Goal: Task Accomplishment & Management: Manage account settings

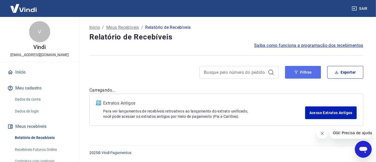
click at [302, 74] on button "Filtros" at bounding box center [303, 72] width 36 height 13
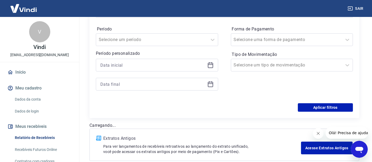
scroll to position [88, 0]
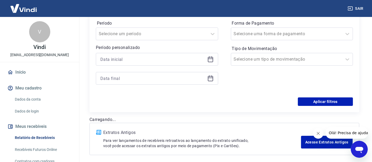
click at [210, 58] on icon at bounding box center [210, 58] width 5 height 1
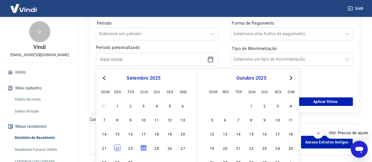
click at [115, 149] on div "22" at bounding box center [117, 148] width 6 height 6
type input "[DATE]"
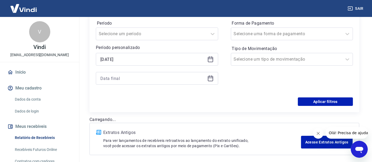
click at [209, 79] on icon at bounding box center [210, 78] width 6 height 6
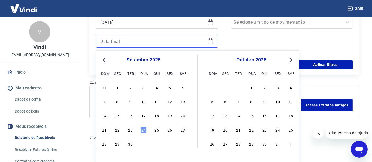
scroll to position [125, 0]
click at [143, 131] on div "24" at bounding box center [143, 129] width 6 height 6
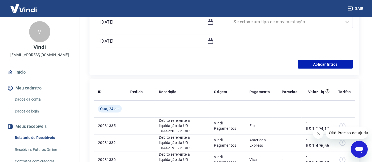
type input "[DATE]"
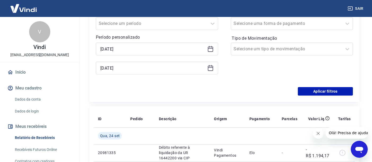
scroll to position [66, 0]
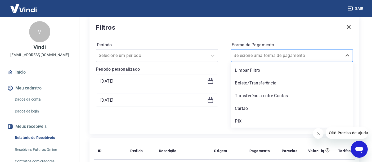
click at [256, 55] on input "Forma de Pagamento" at bounding box center [260, 55] width 53 height 6
click at [239, 121] on div "PIX" at bounding box center [292, 121] width 122 height 11
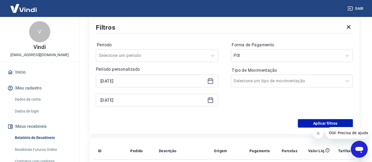
click at [318, 132] on icon "Fechar mensagem da empresa" at bounding box center [318, 133] width 4 height 4
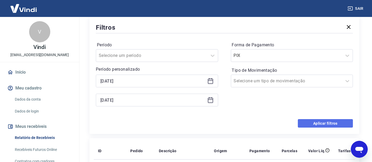
click at [322, 124] on button "Aplicar filtros" at bounding box center [325, 123] width 55 height 8
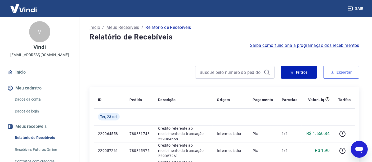
click at [345, 75] on button "Exportar" at bounding box center [341, 72] width 36 height 13
type input "[DATE]"
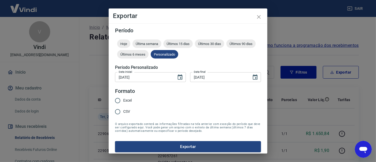
click at [125, 100] on span "Excel" at bounding box center [127, 101] width 8 height 6
click at [123, 100] on input "Excel" at bounding box center [117, 100] width 11 height 11
radio input "true"
click at [185, 146] on button "Exportar" at bounding box center [188, 146] width 146 height 11
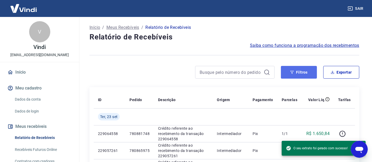
click at [300, 74] on button "Filtros" at bounding box center [299, 72] width 36 height 13
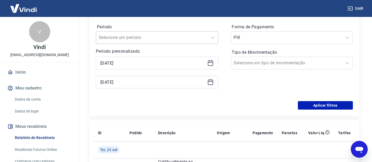
scroll to position [88, 0]
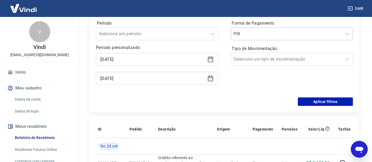
click at [250, 34] on input "Forma de Pagamento" at bounding box center [260, 34] width 53 height 6
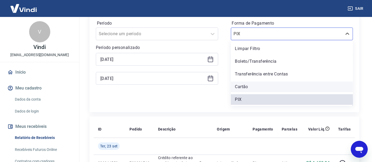
click at [240, 88] on div "Cartão" at bounding box center [292, 87] width 122 height 11
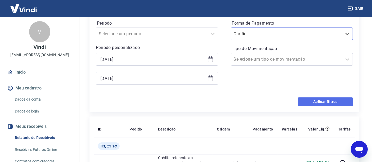
click at [321, 100] on button "Aplicar filtros" at bounding box center [325, 101] width 55 height 8
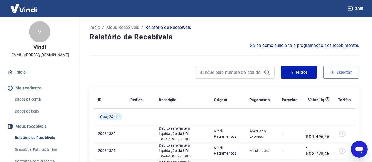
click at [339, 72] on button "Exportar" at bounding box center [341, 72] width 36 height 13
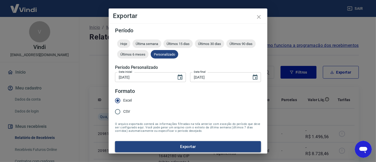
click at [179, 143] on button "Exportar" at bounding box center [188, 146] width 146 height 11
